Goal: Transaction & Acquisition: Subscribe to service/newsletter

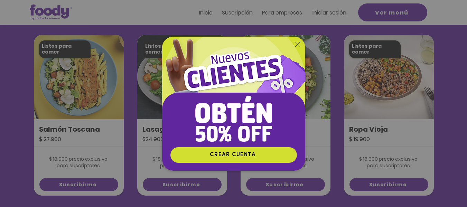
click at [297, 48] on img "Nuevos suscriptores 50% off" at bounding box center [233, 92] width 143 height 110
click at [295, 41] on icon "Volver al sitio" at bounding box center [298, 44] width 6 height 6
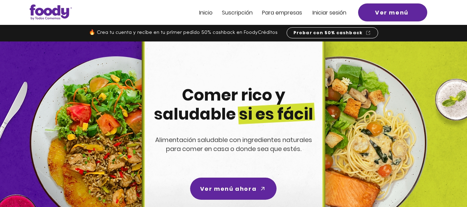
click at [235, 13] on span "Suscripción" at bounding box center [237, 13] width 31 height 8
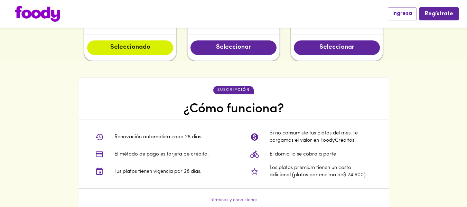
scroll to position [470, 0]
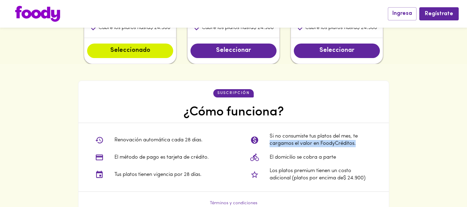
drag, startPoint x: 465, startPoint y: 140, endPoint x: 465, endPoint y: 145, distance: 5.5
click at [465, 145] on div "suscripción ¿Cómo funciona? Renovación automática cada 28 dias. El método de pa…" at bounding box center [233, 146] width 467 height 165
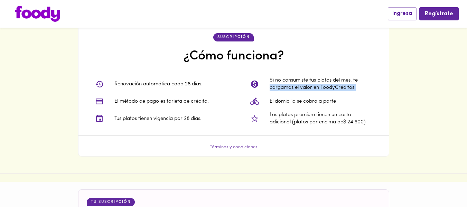
scroll to position [528, 0]
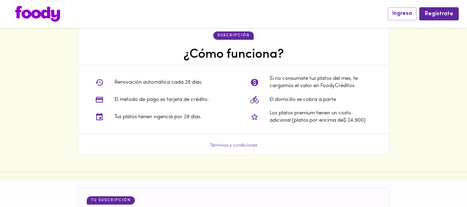
click at [426, 119] on div "suscripción ¿Cómo funciona? Renovación automática cada 28 dias. El método de pa…" at bounding box center [233, 88] width 467 height 165
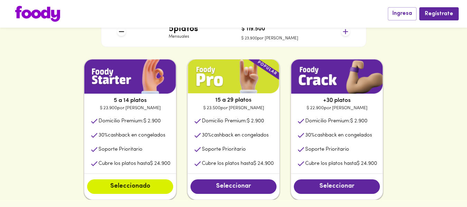
scroll to position [339, 0]
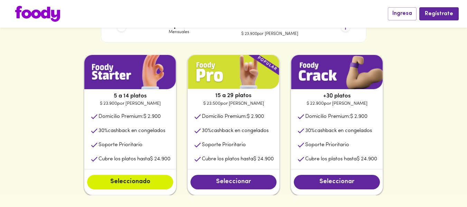
click at [234, 188] on button "Seleccionar" at bounding box center [233, 182] width 86 height 15
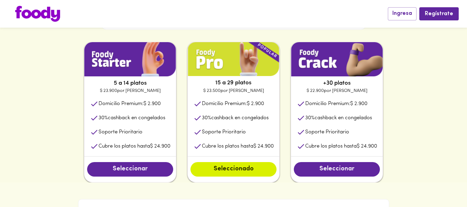
scroll to position [360, 0]
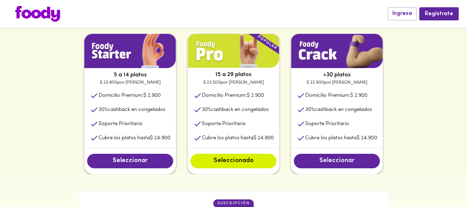
click at [349, 156] on button "Seleccionar" at bounding box center [337, 161] width 86 height 15
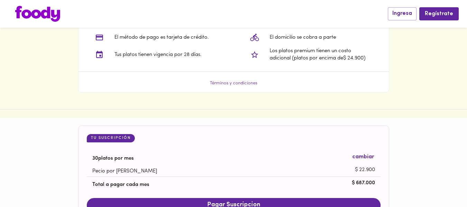
scroll to position [602, 0]
